Goal: Navigation & Orientation: Find specific page/section

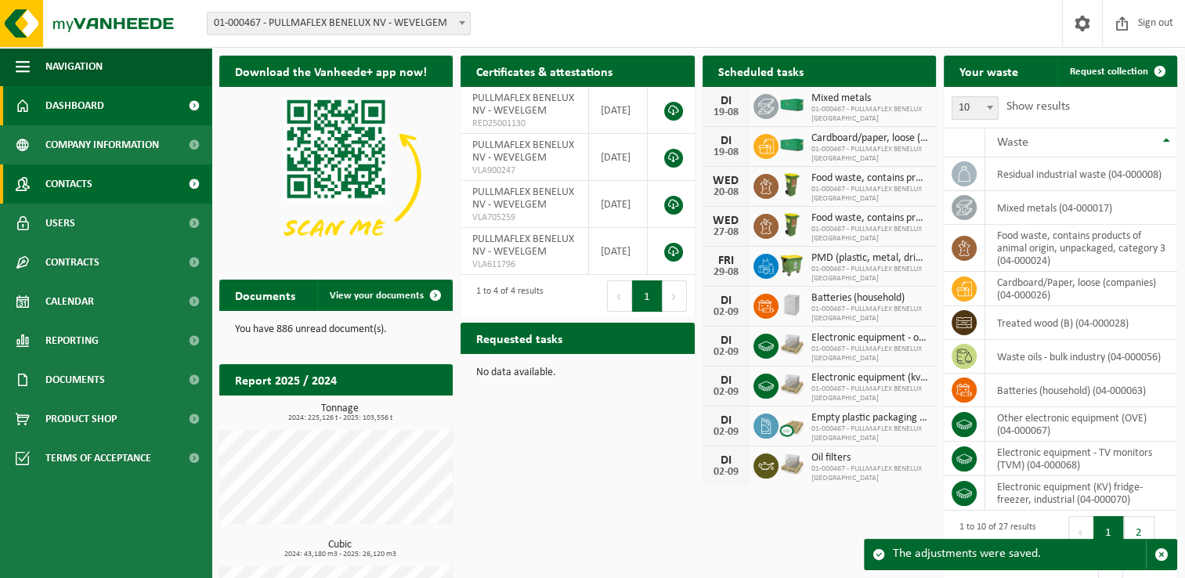
click at [63, 180] on span "Contacts" at bounding box center [68, 184] width 47 height 39
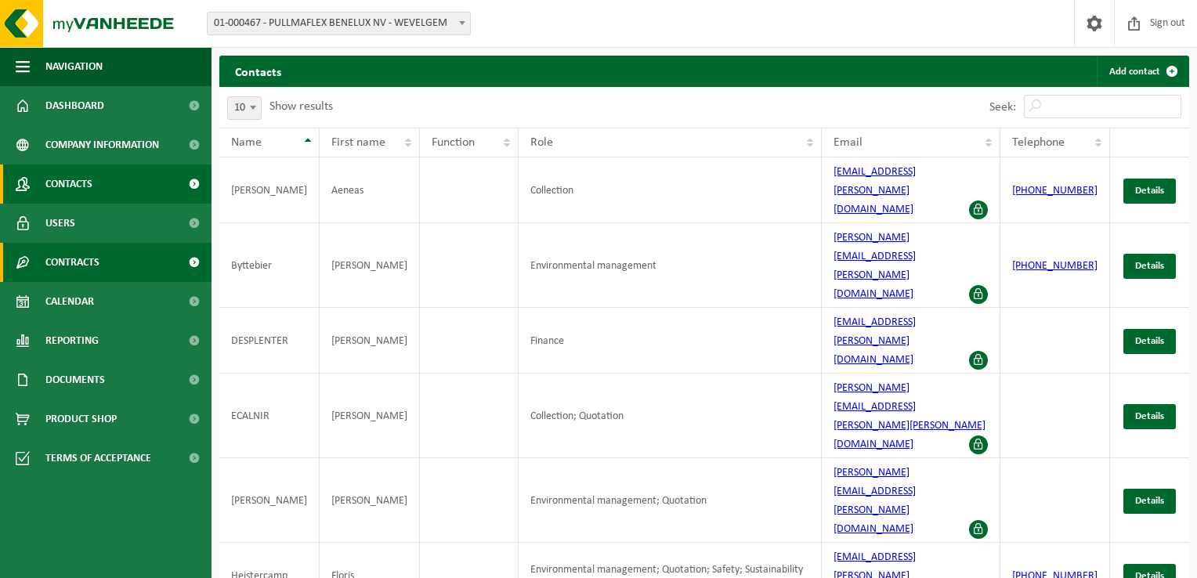
click at [69, 259] on span "Contracts" at bounding box center [72, 262] width 54 height 39
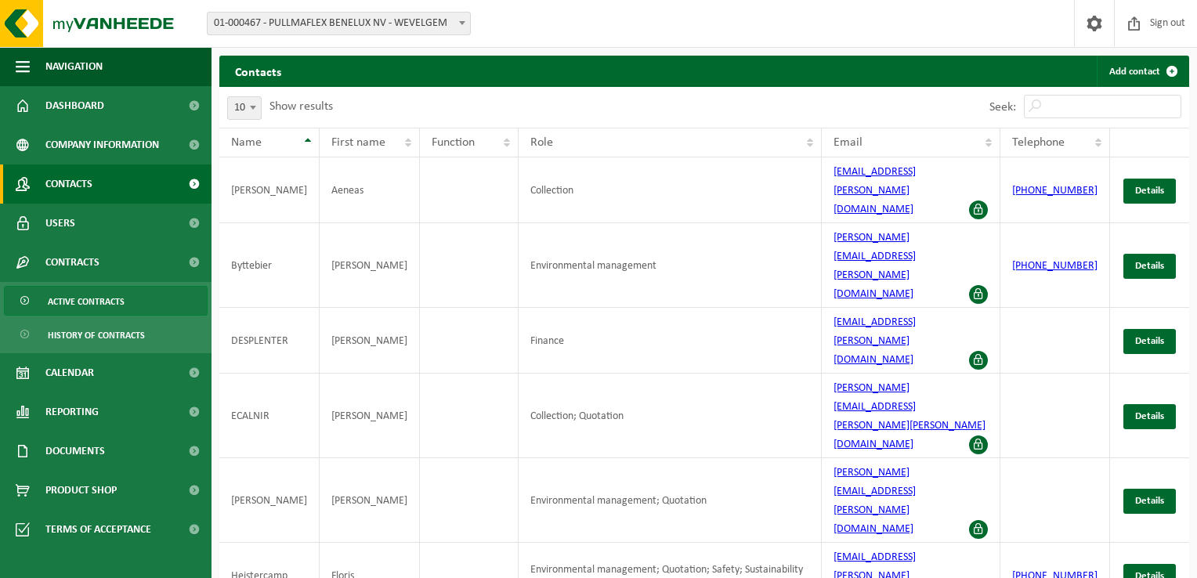
click at [69, 298] on span "Active contracts" at bounding box center [86, 302] width 77 height 30
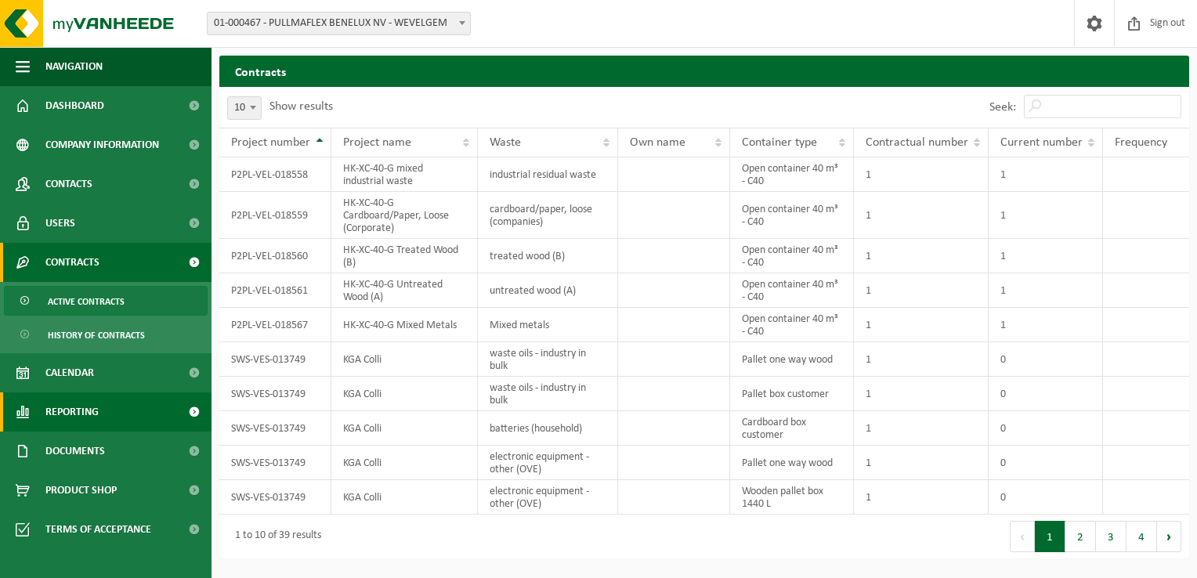
click at [74, 408] on span "Reporting" at bounding box center [71, 411] width 53 height 39
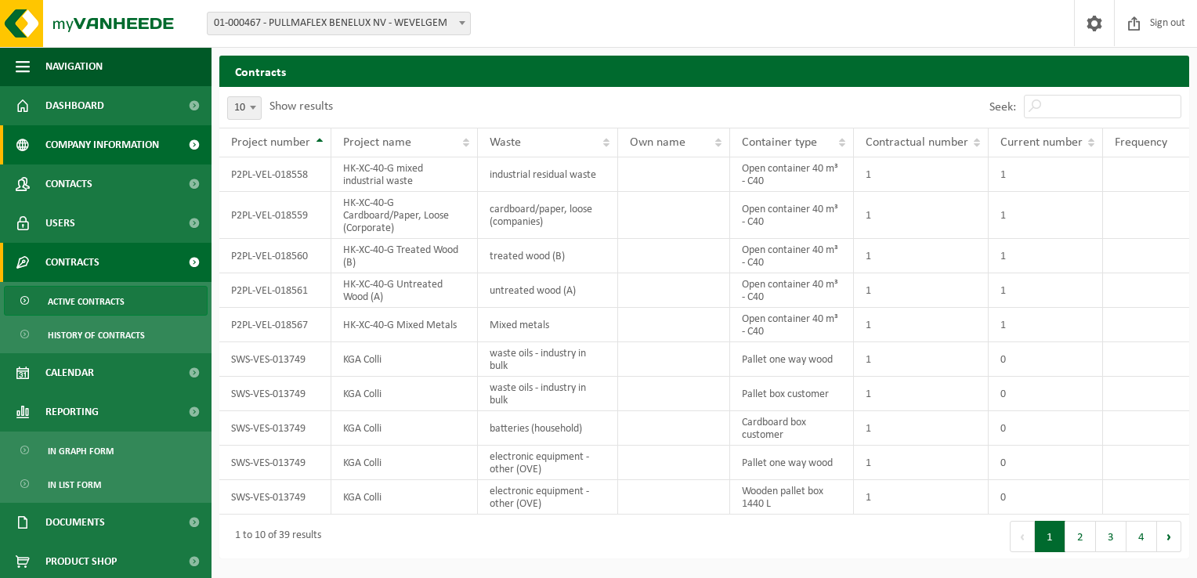
click at [63, 143] on span "Company information" at bounding box center [102, 144] width 114 height 39
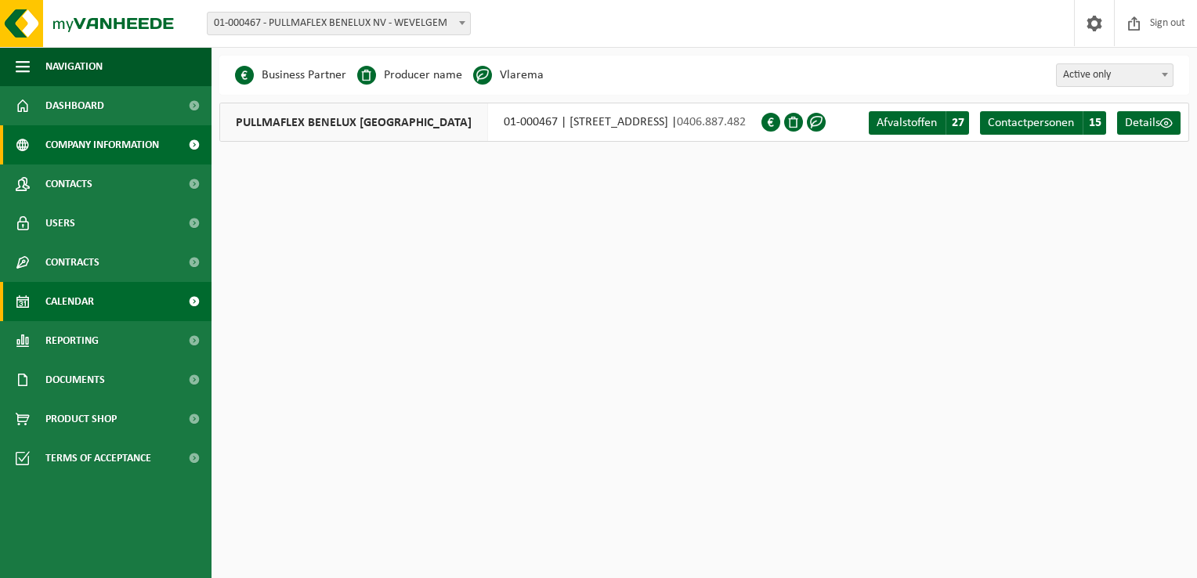
click at [60, 300] on span "Calendar" at bounding box center [69, 301] width 49 height 39
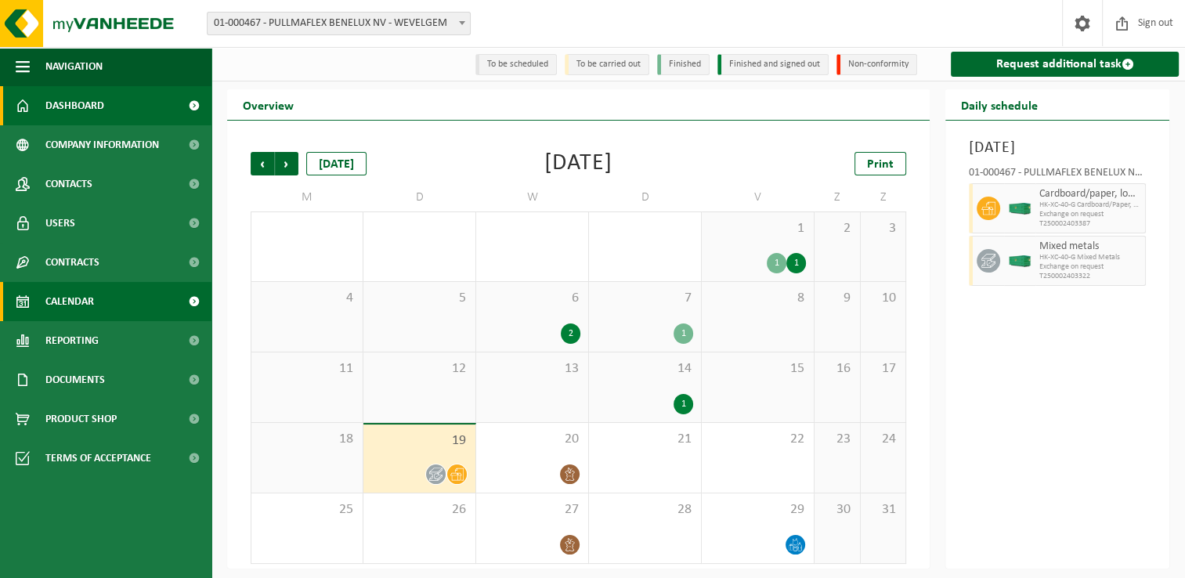
click at [66, 103] on span "Dashboard" at bounding box center [74, 105] width 59 height 39
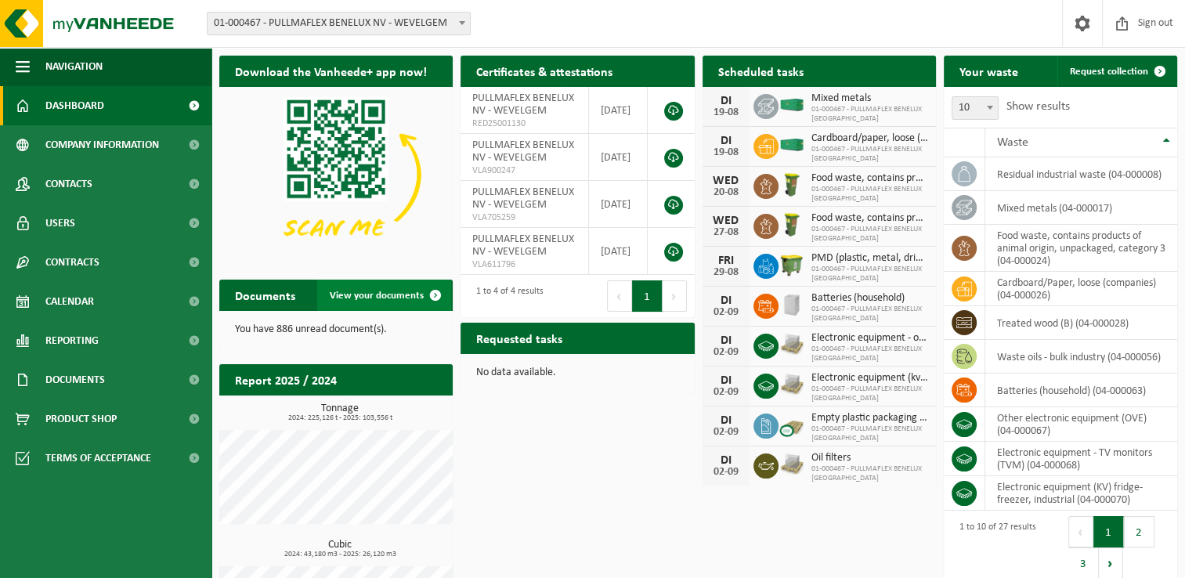
click at [373, 296] on span "View your documents" at bounding box center [377, 296] width 94 height 10
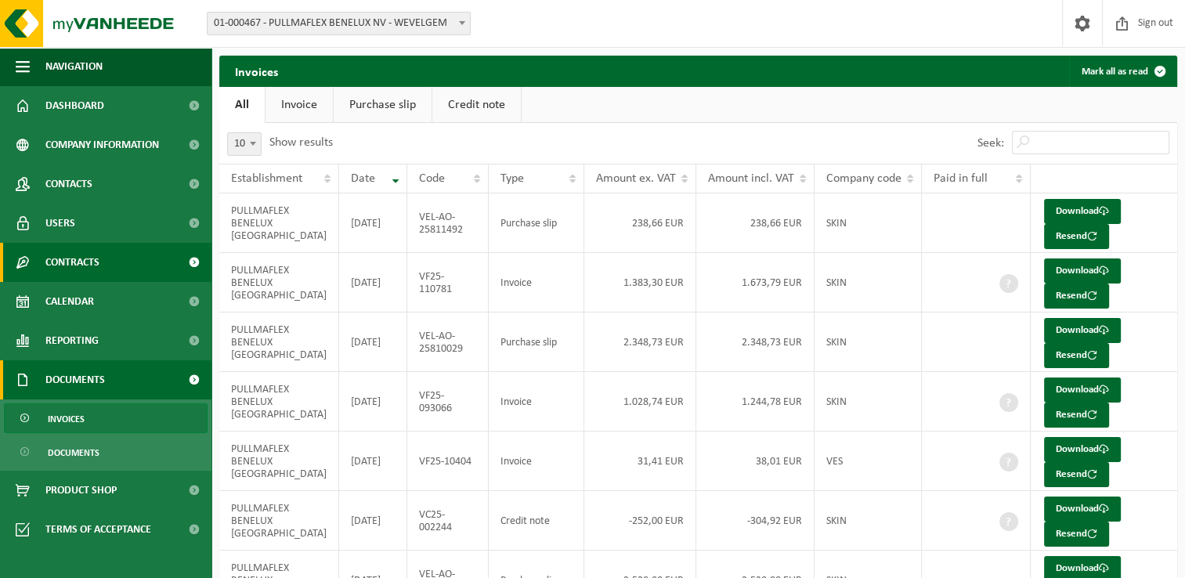
click at [63, 260] on span "Contracts" at bounding box center [72, 262] width 54 height 39
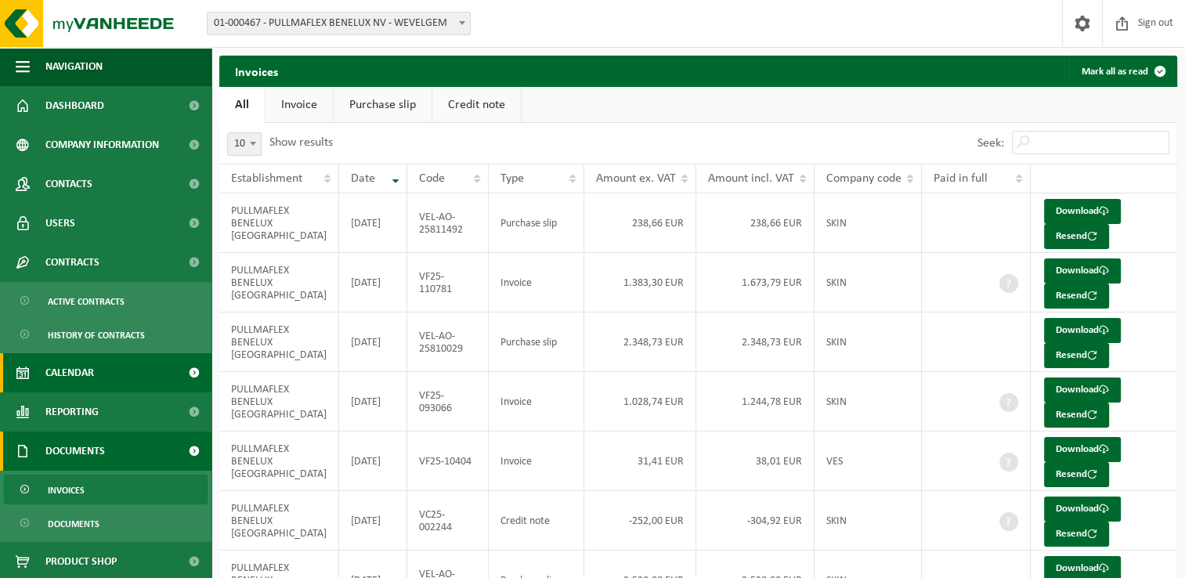
click at [69, 368] on span "Calendar" at bounding box center [69, 372] width 49 height 39
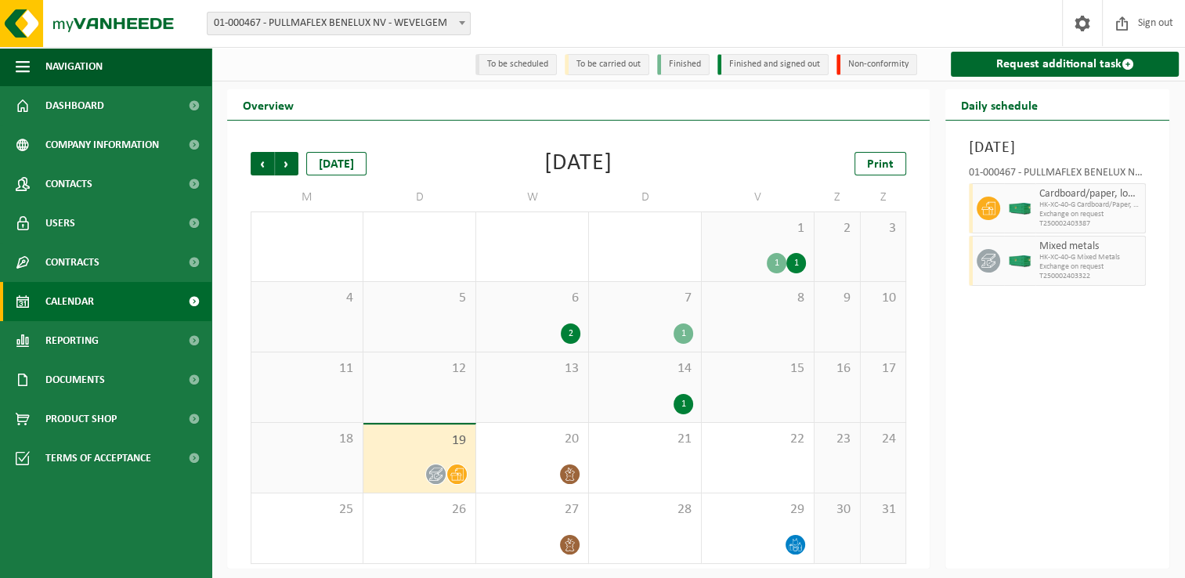
scroll to position [2, 0]
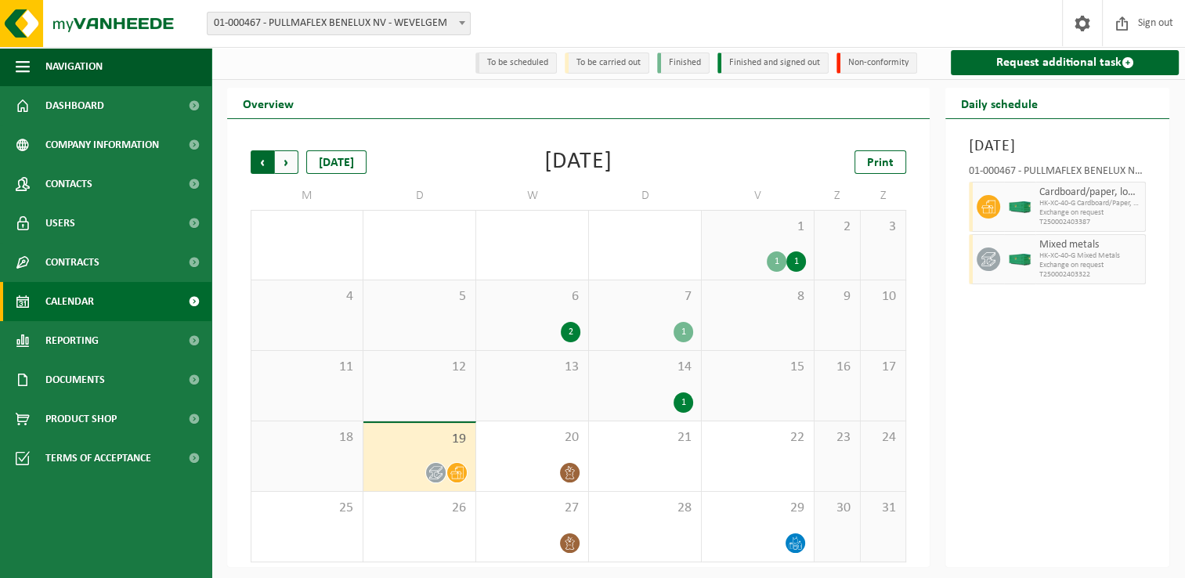
click at [284, 161] on span "Next" at bounding box center [287, 162] width 24 height 24
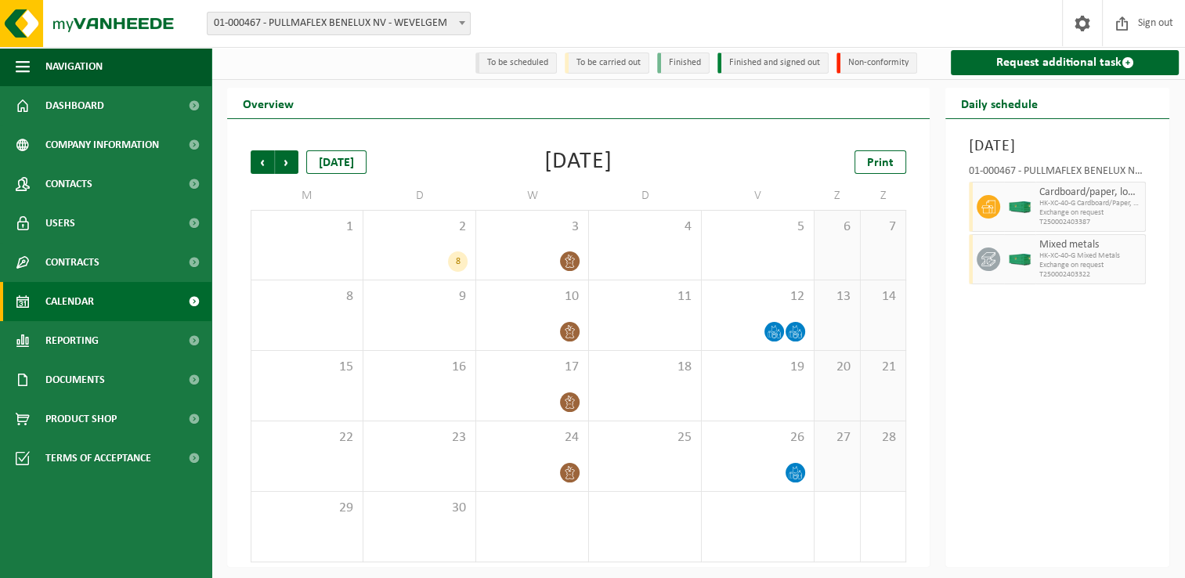
click at [284, 161] on span "Next" at bounding box center [287, 162] width 24 height 24
click at [258, 158] on span "Previous" at bounding box center [263, 162] width 24 height 24
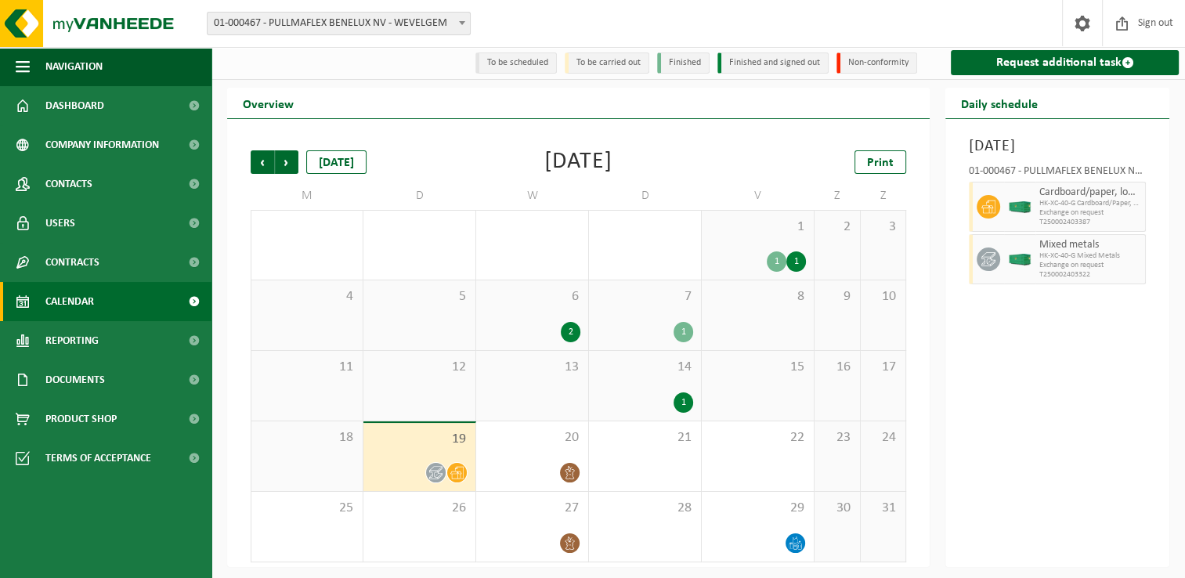
click at [258, 158] on span "Previous" at bounding box center [263, 162] width 24 height 24
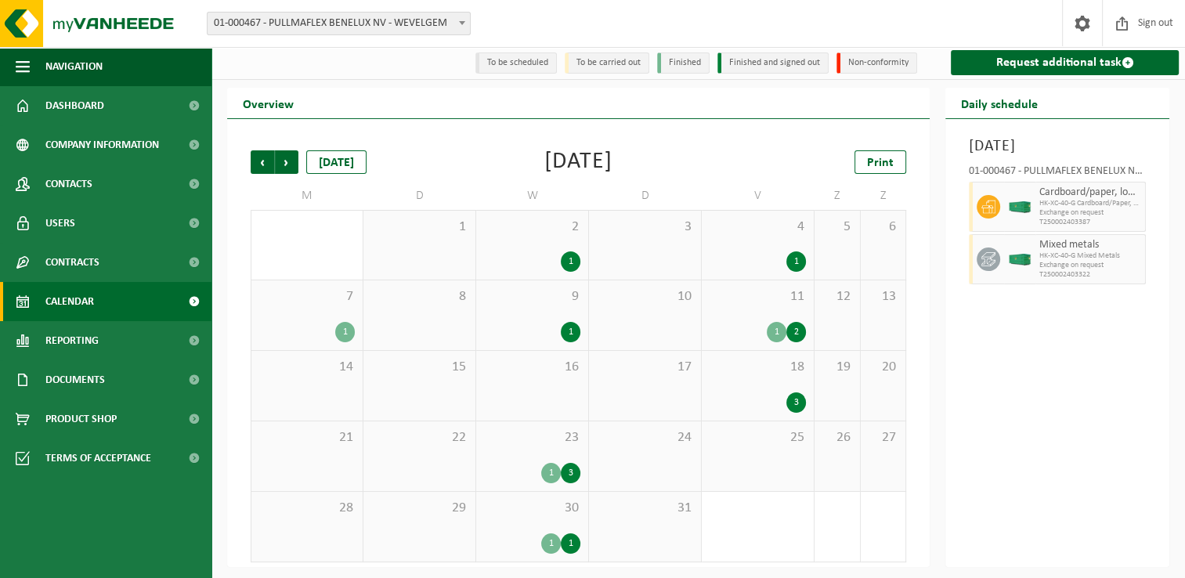
click at [258, 158] on span "Previous" at bounding box center [263, 162] width 24 height 24
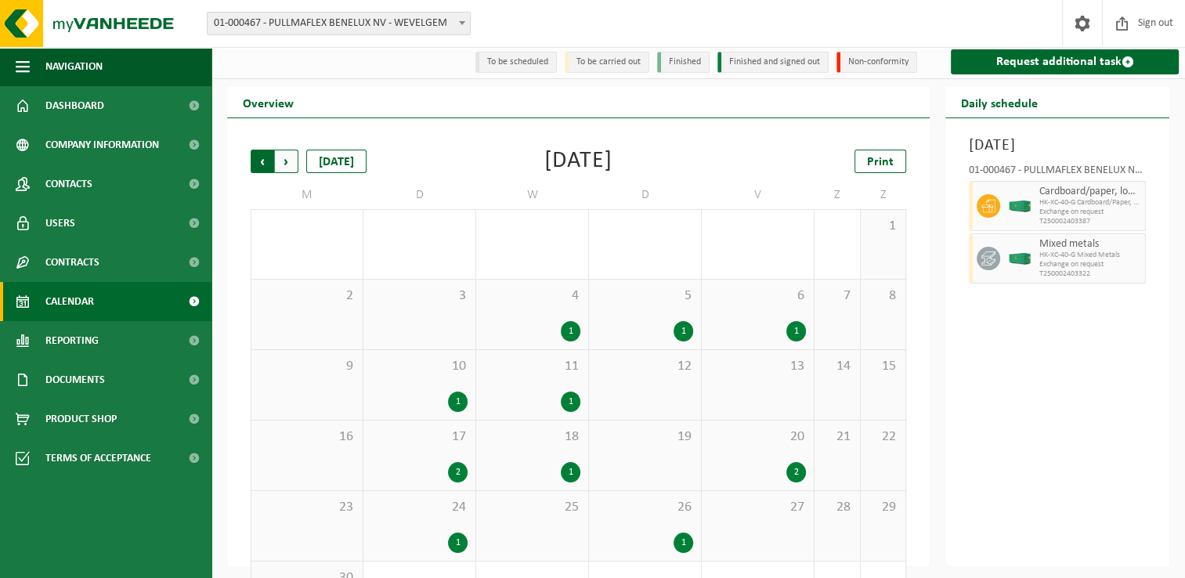
click at [288, 161] on span "Next" at bounding box center [287, 162] width 24 height 24
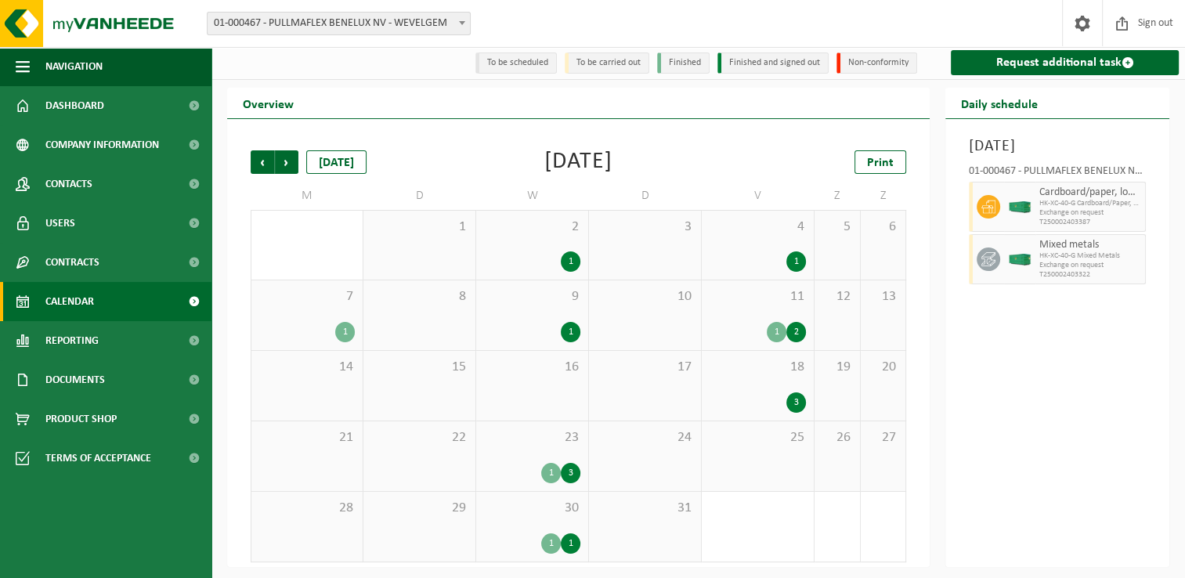
click at [288, 161] on span "Next" at bounding box center [287, 162] width 24 height 24
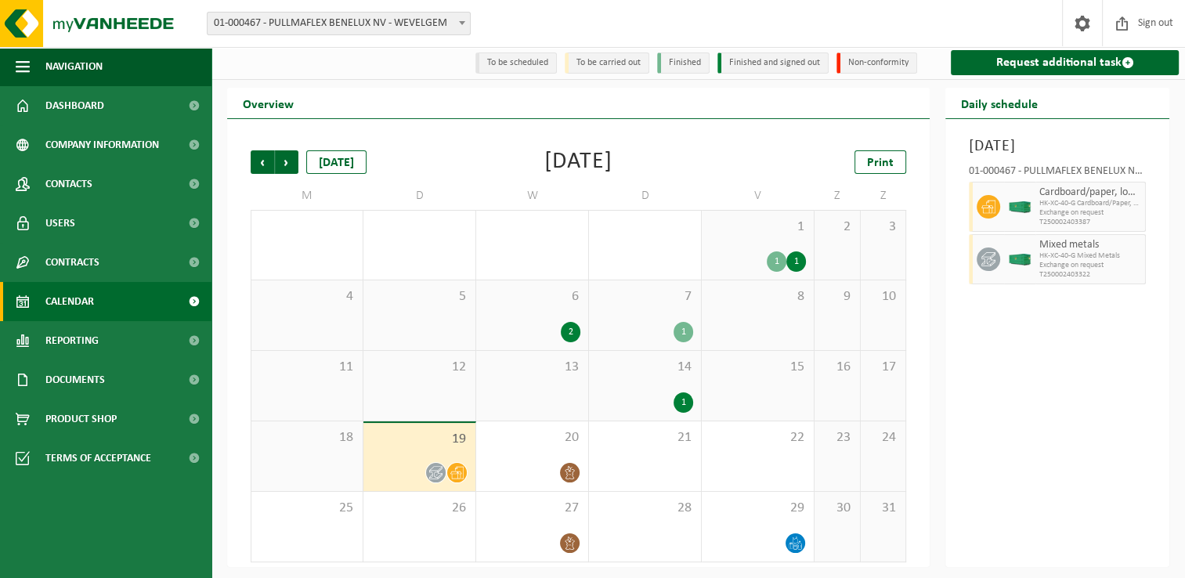
click at [451, 445] on span "19" at bounding box center [419, 439] width 96 height 17
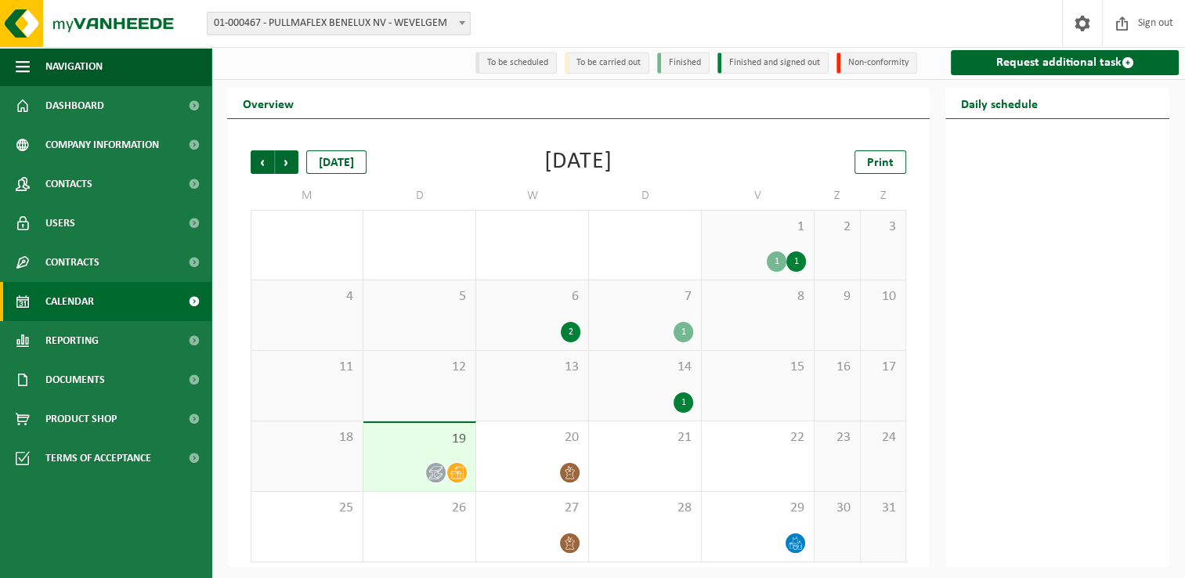
click at [451, 445] on span "19" at bounding box center [419, 439] width 96 height 17
